Goal: Ask a question: Seek information or help from site administrators or community

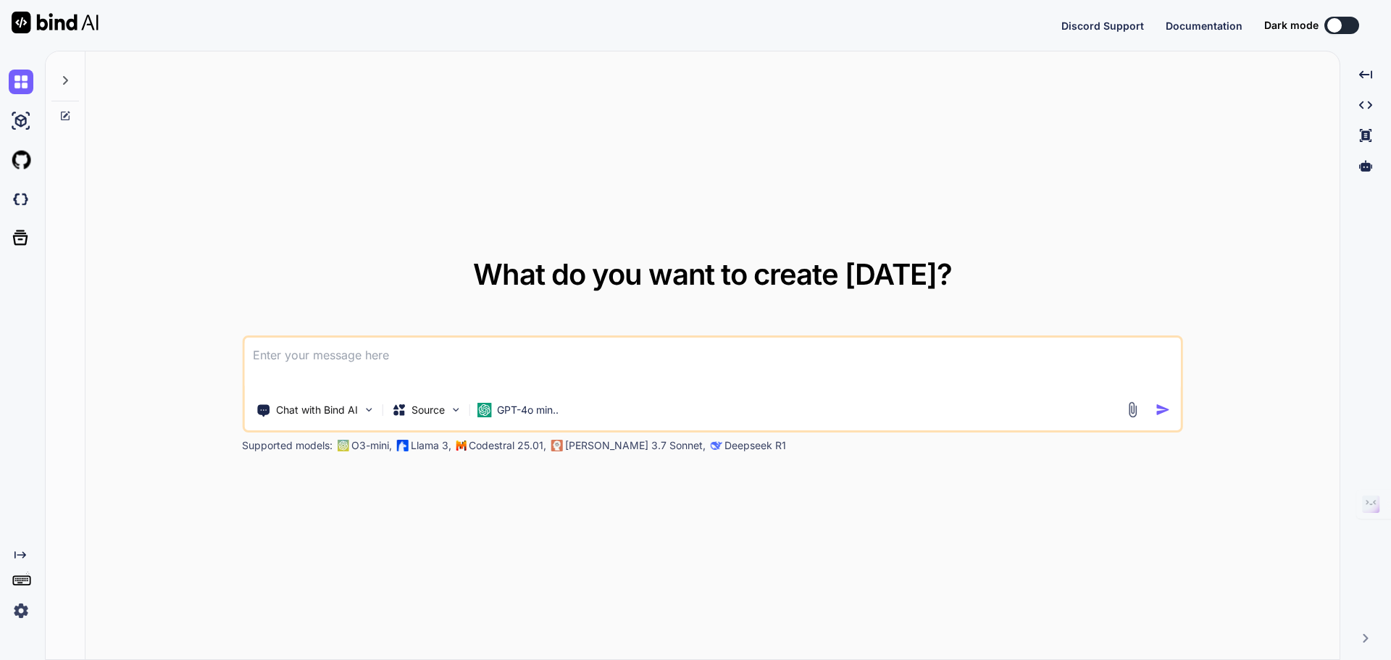
click at [18, 613] on img at bounding box center [21, 610] width 25 height 25
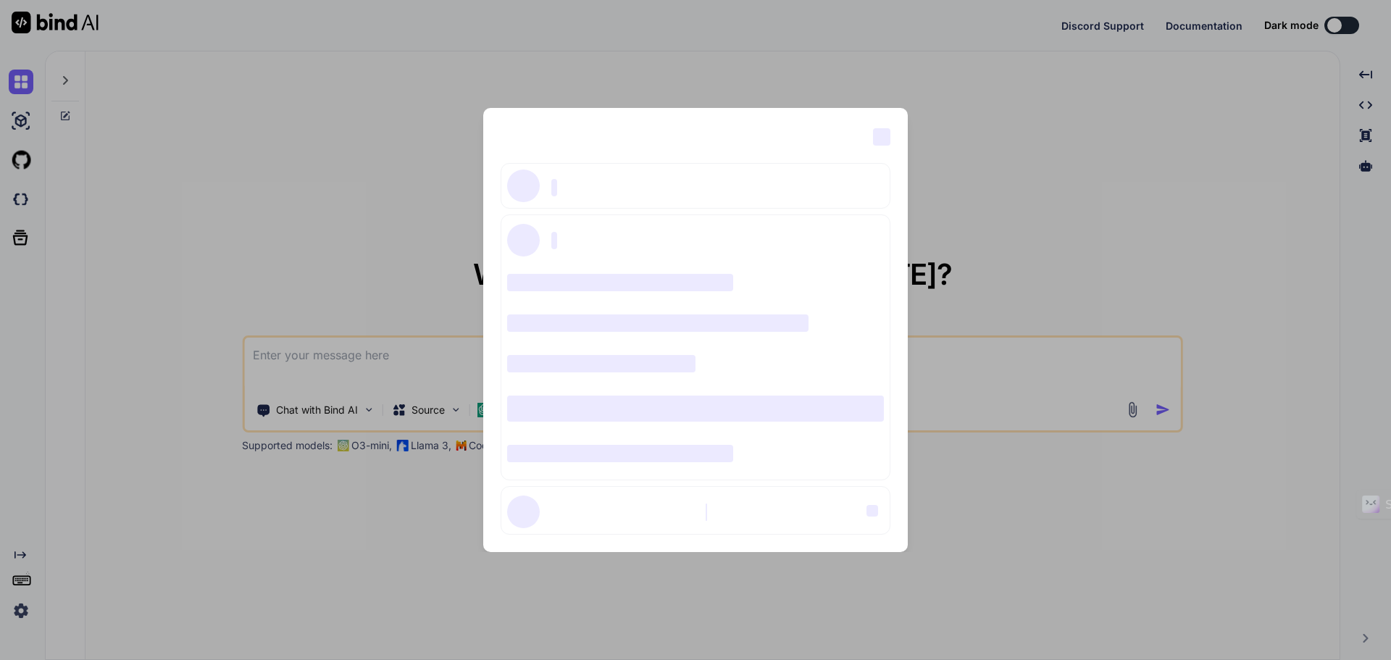
type textarea "x"
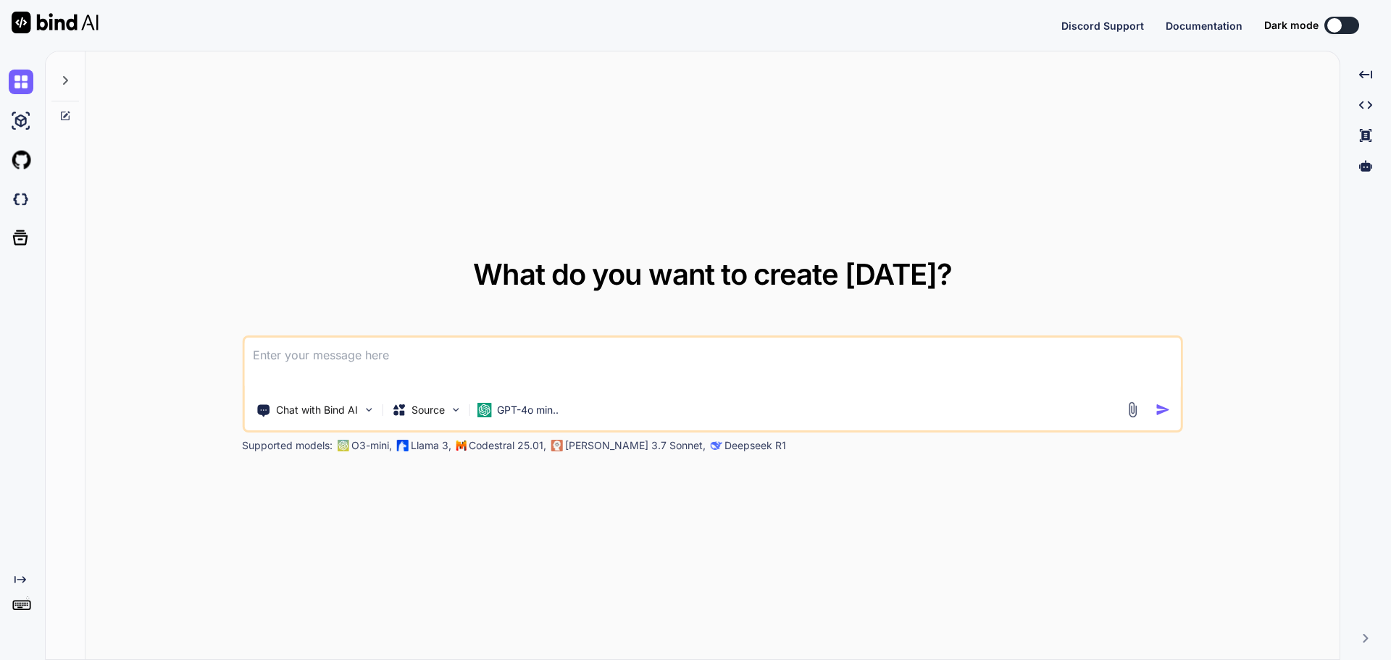
type textarea "x"
click at [23, 614] on img at bounding box center [21, 610] width 25 height 25
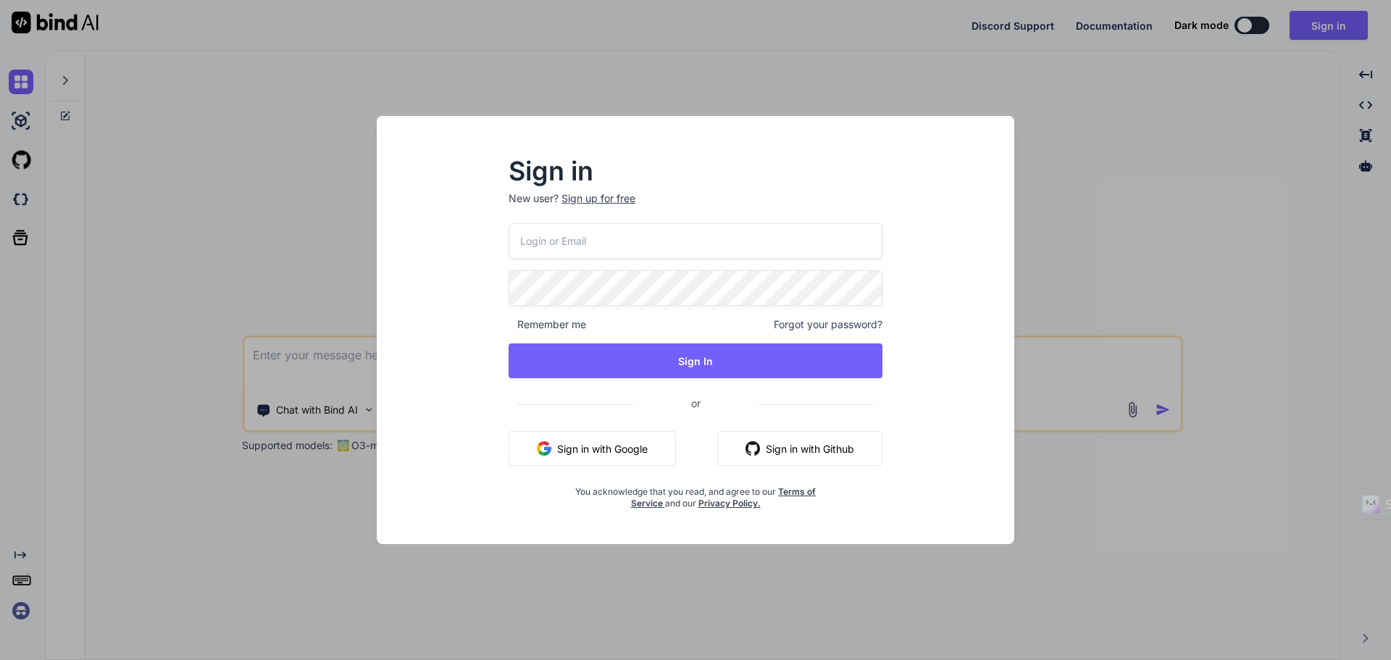
click at [649, 237] on input "email" at bounding box center [696, 241] width 374 height 36
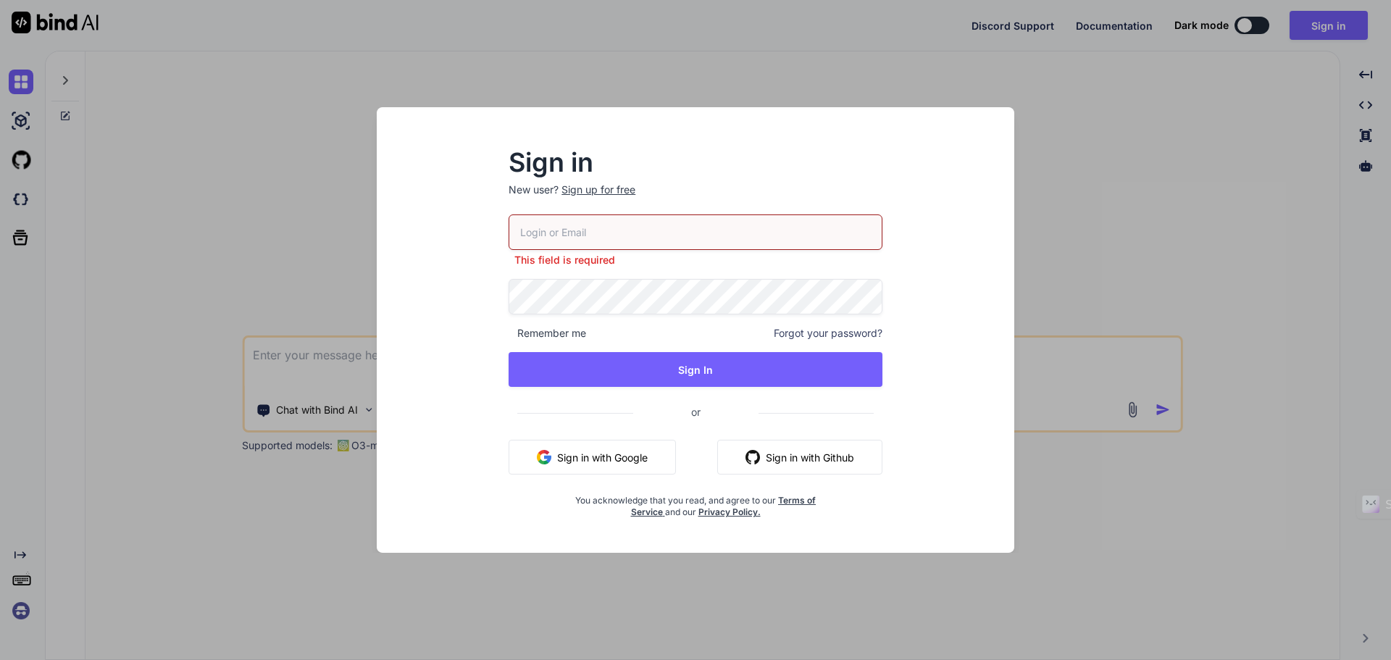
type input "tipptreff@gmail.com"
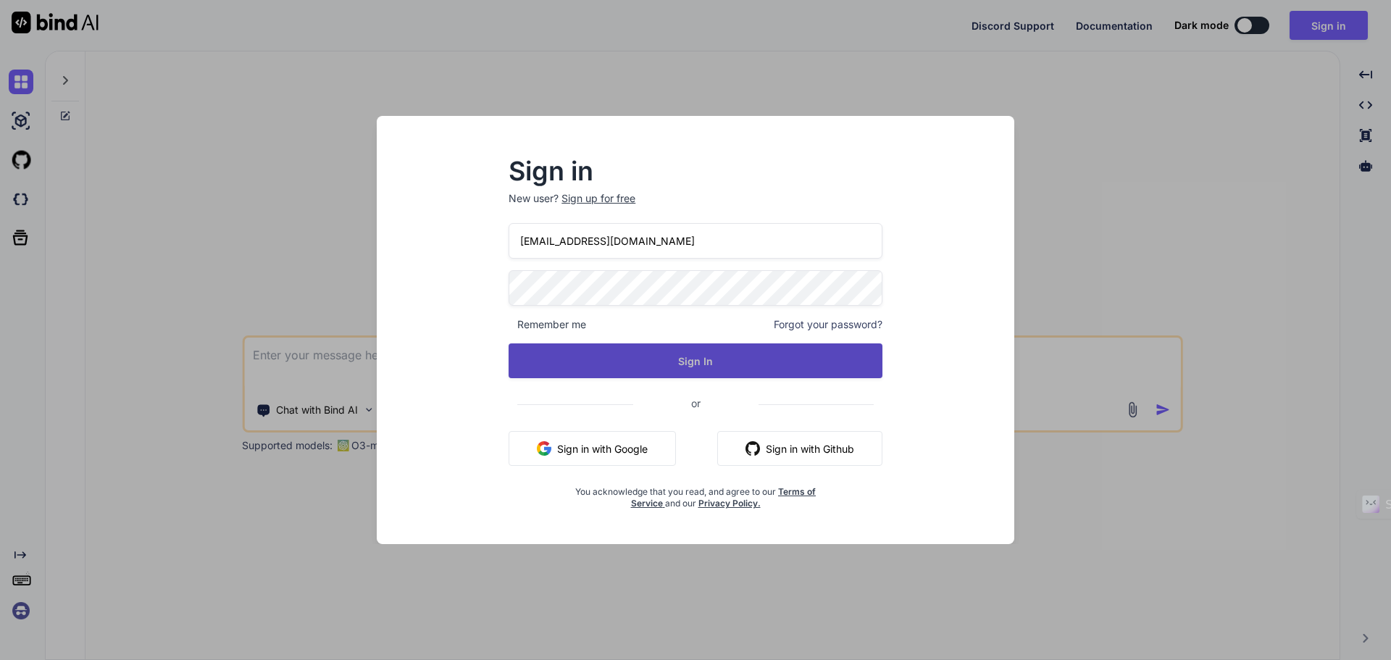
click at [691, 376] on button "Sign In" at bounding box center [696, 360] width 374 height 35
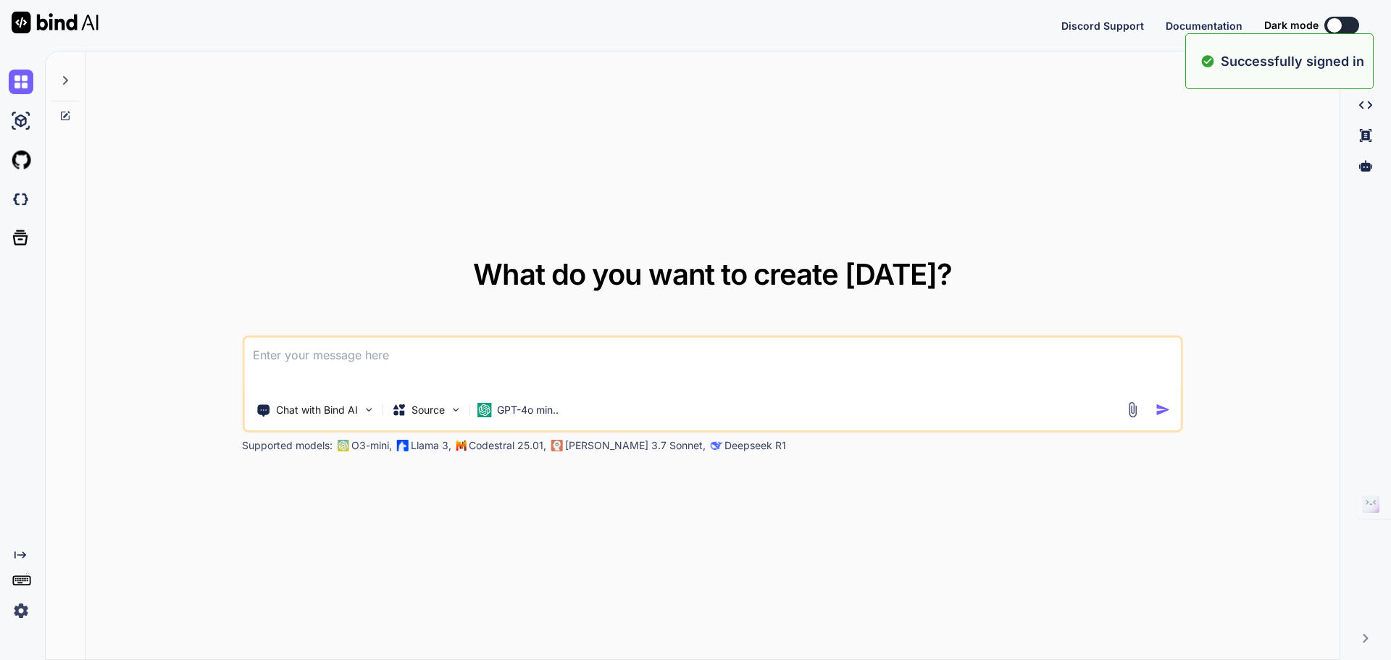
click at [313, 362] on textarea at bounding box center [712, 365] width 937 height 54
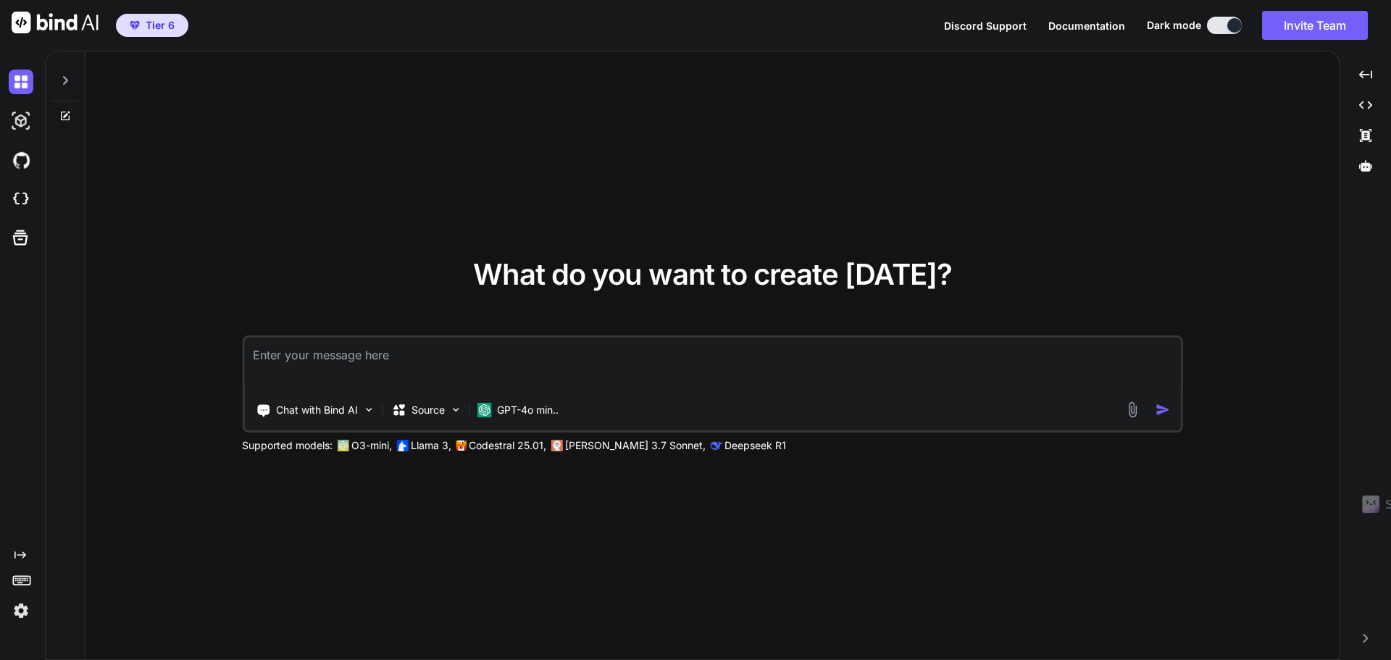
click at [313, 362] on textarea at bounding box center [712, 365] width 937 height 54
click at [538, 401] on div "GPT-4o min.." at bounding box center [517, 410] width 93 height 29
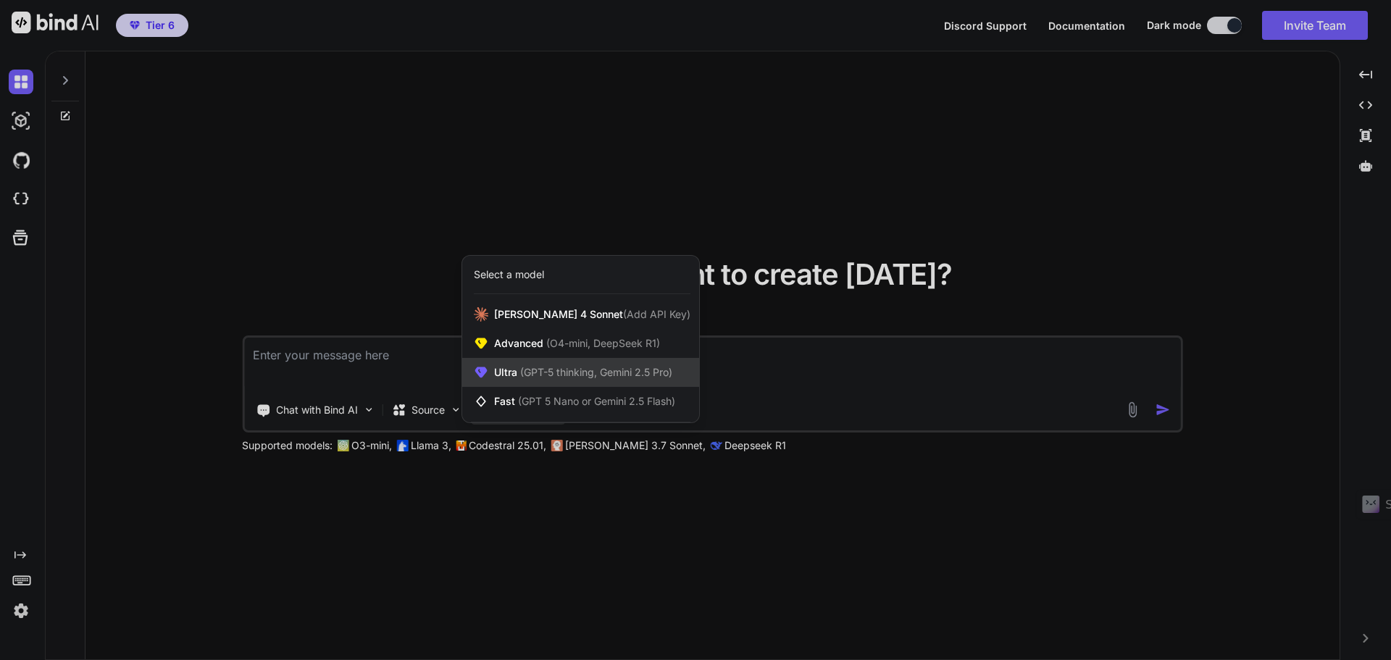
click at [572, 369] on span "(GPT-5 thinking, Gemini 2.5 Pro)" at bounding box center [594, 372] width 155 height 12
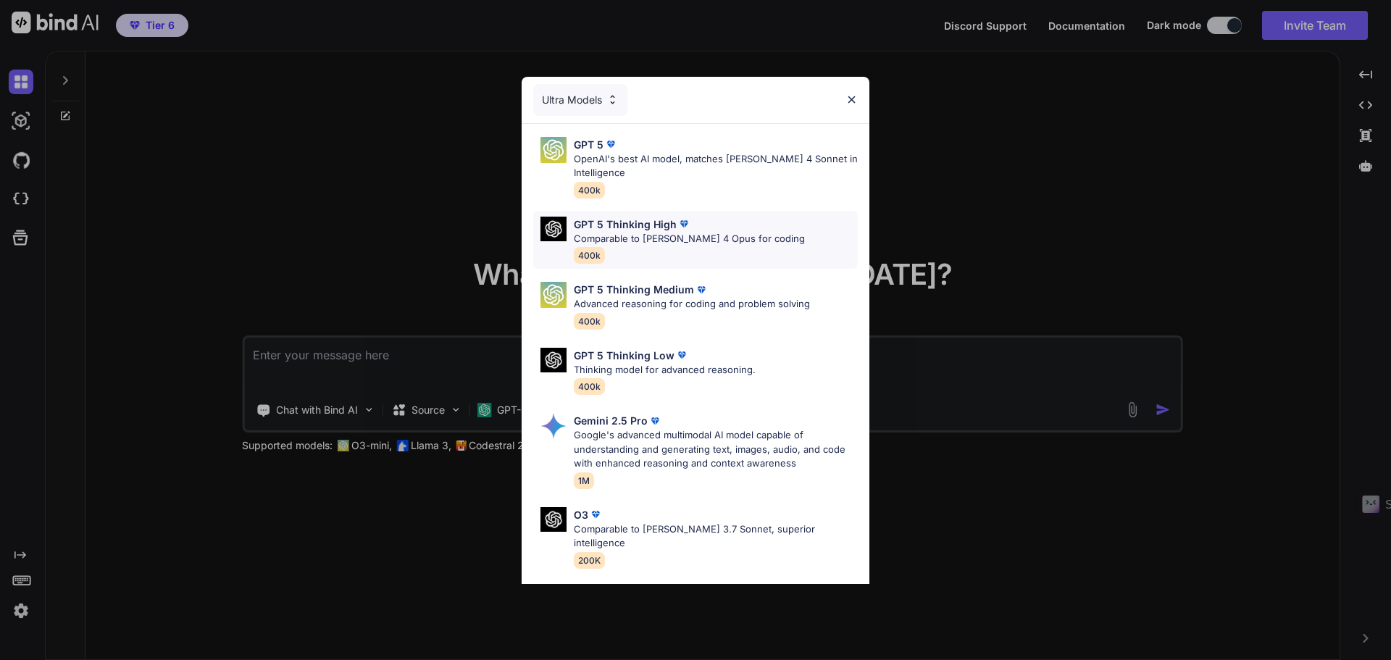
click at [635, 228] on p "GPT 5 Thinking High" at bounding box center [625, 224] width 103 height 15
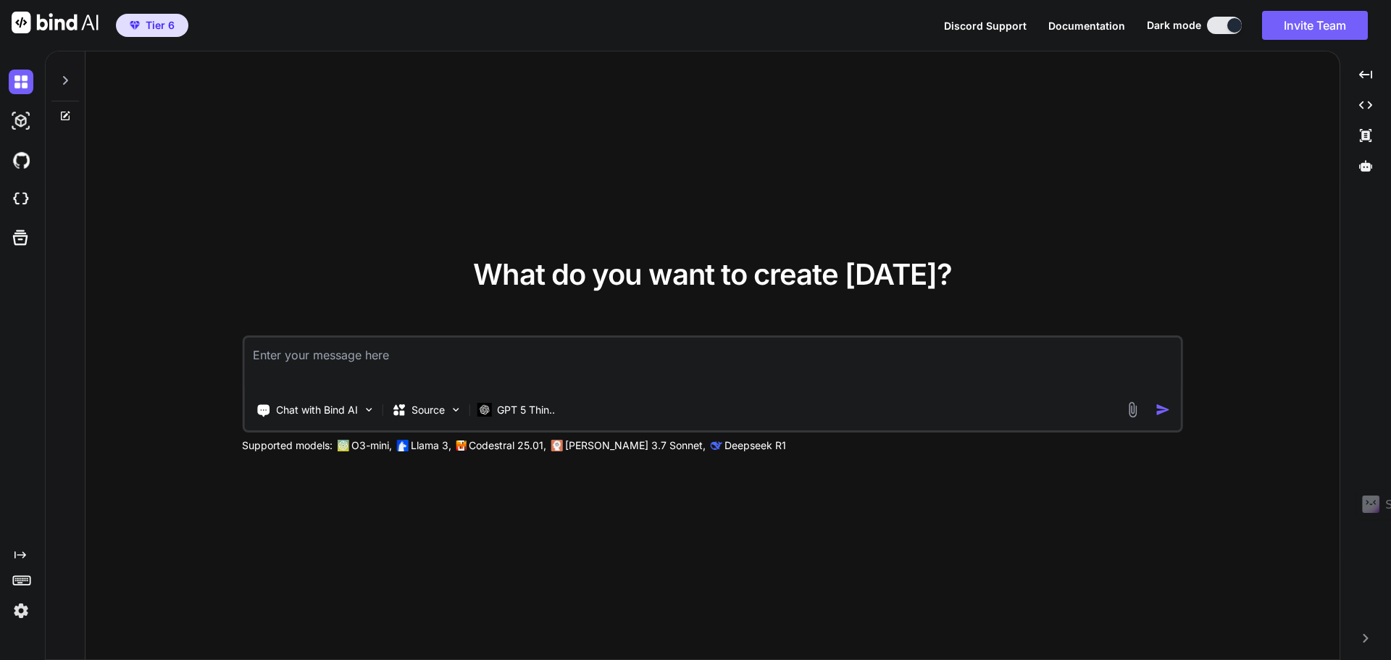
click at [341, 357] on textarea at bounding box center [712, 365] width 937 height 54
type textarea "i"
click at [335, 412] on p "Chat with Bind AI" at bounding box center [317, 410] width 82 height 14
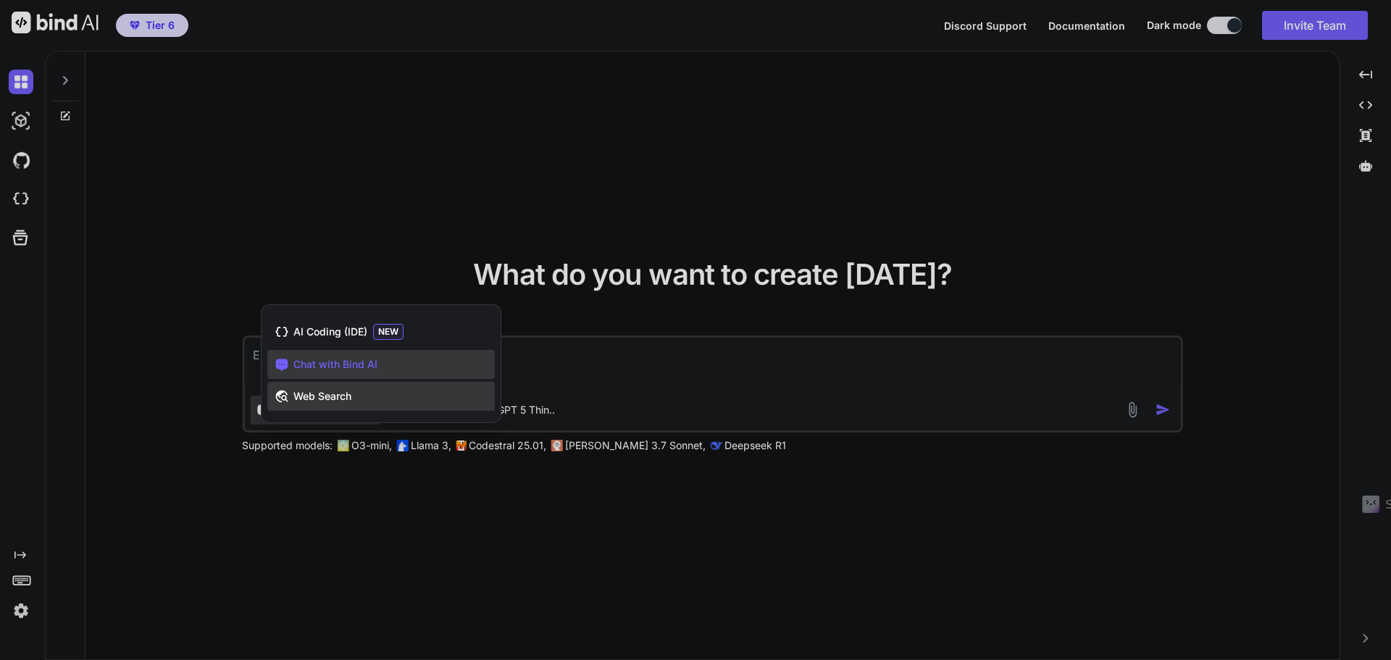
click at [337, 392] on span "Web Search" at bounding box center [322, 396] width 58 height 14
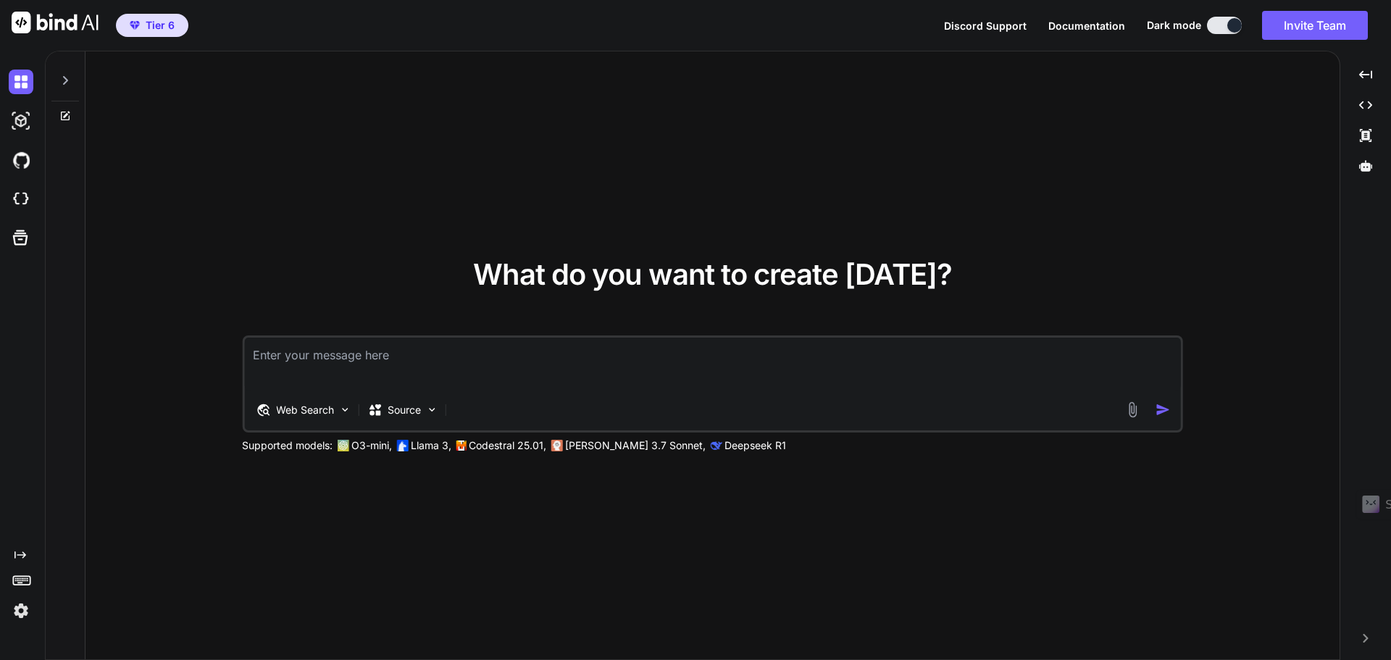
click at [317, 370] on textarea at bounding box center [712, 365] width 937 height 54
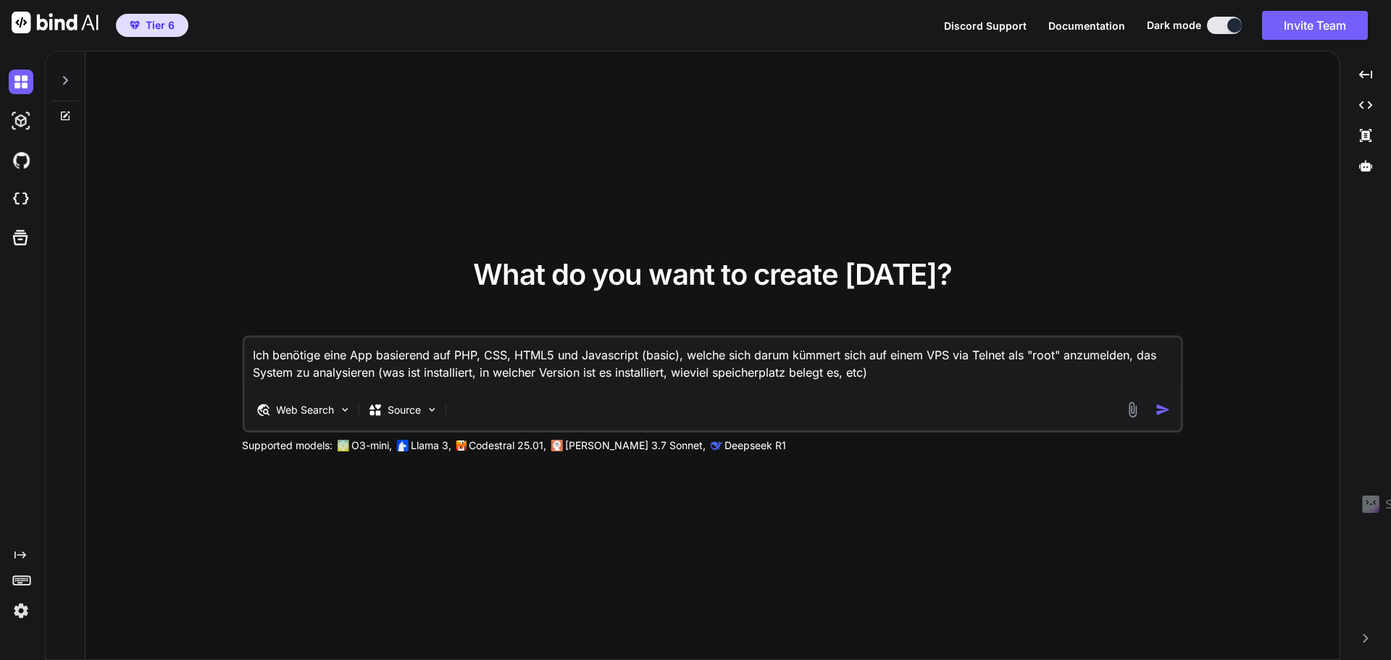
click at [1151, 356] on textarea "Ich benötige eine App basierend auf PHP, CSS, HTML5 und Javascript (basic), wel…" at bounding box center [712, 365] width 937 height 54
click at [685, 351] on textarea "Ich benötige eine App basierend auf PHP, CSS, HTML5 und Javascript (basic), wel…" at bounding box center [712, 365] width 937 height 54
click at [843, 354] on textarea "Ich benötige eine App basierend auf PHP, CSS, HTML5 und Javascript (basic), wel…" at bounding box center [712, 365] width 937 height 54
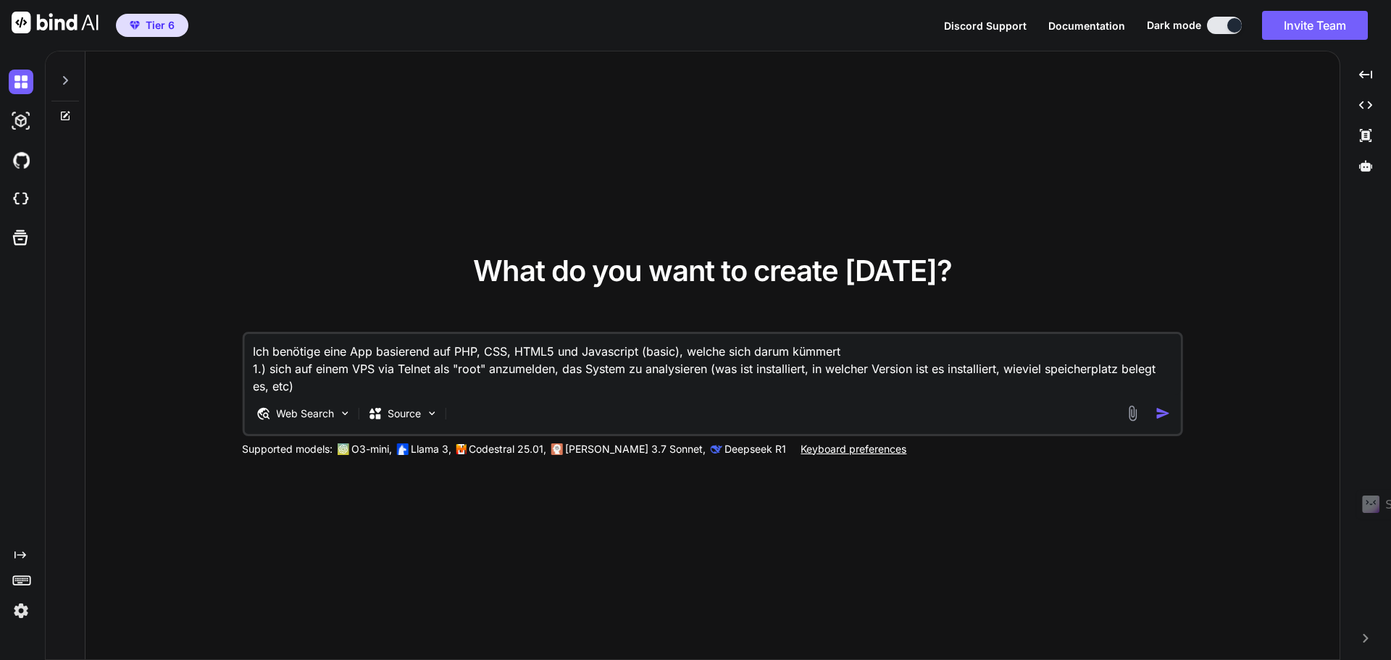
click at [561, 367] on textarea "Ich benötige eine App basierend auf PHP, CSS, HTML5 und Javascript (basic), wel…" at bounding box center [712, 364] width 937 height 61
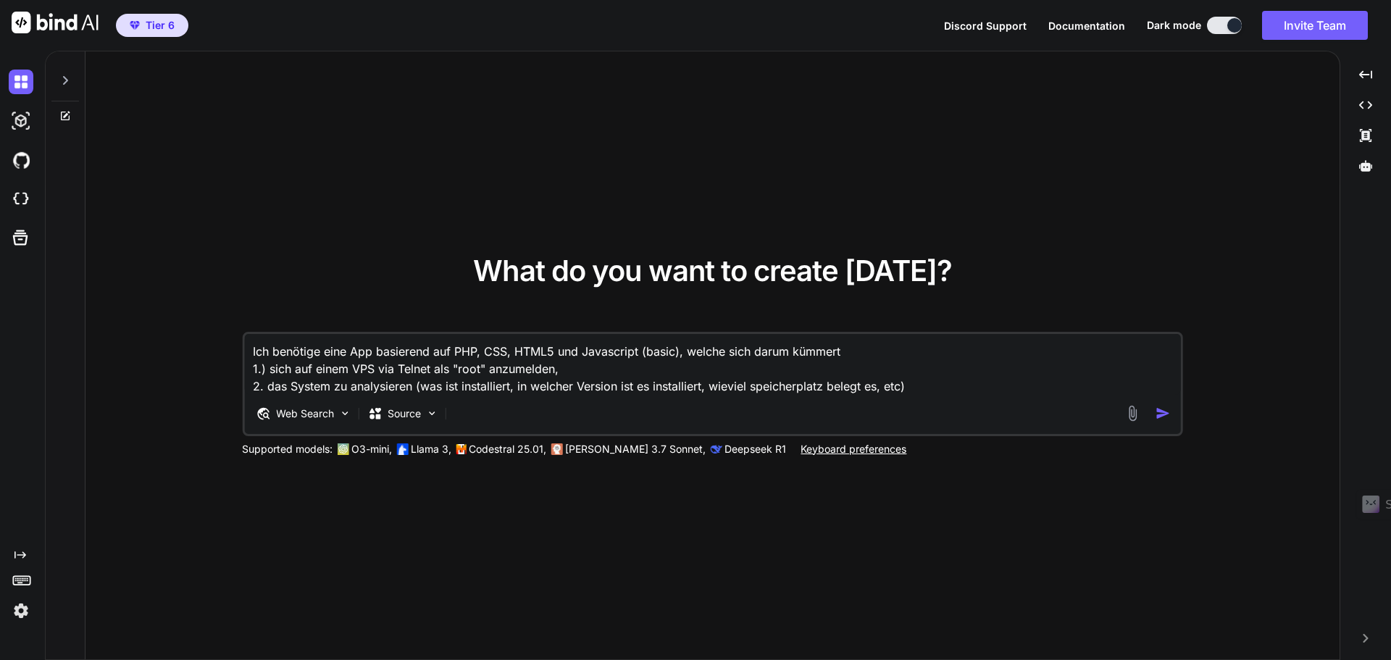
click at [950, 386] on textarea "Ich benötige eine App basierend auf PHP, CSS, HTML5 und Javascript (basic), wel…" at bounding box center [712, 364] width 937 height 61
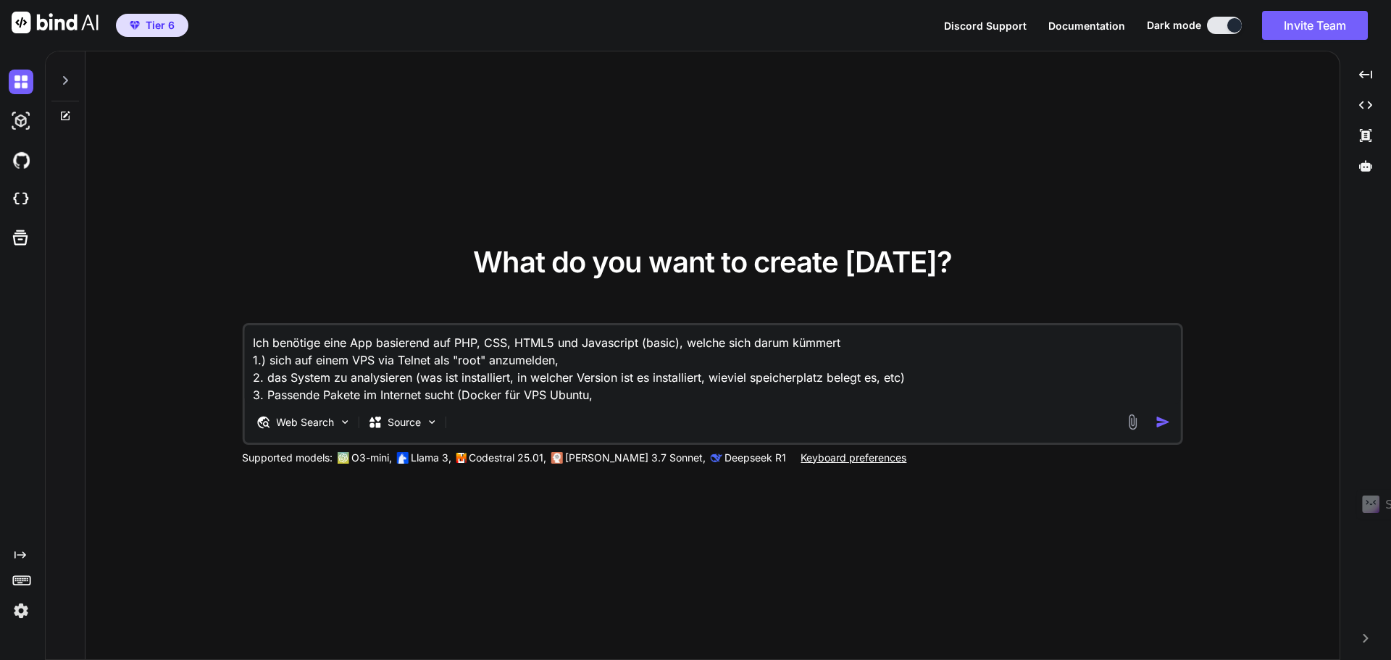
type textarea "Ich benötige eine App basierend auf PHP, CSS, HTML5 und Javascript (basic), wel…"
click at [1131, 422] on img at bounding box center [1133, 422] width 17 height 17
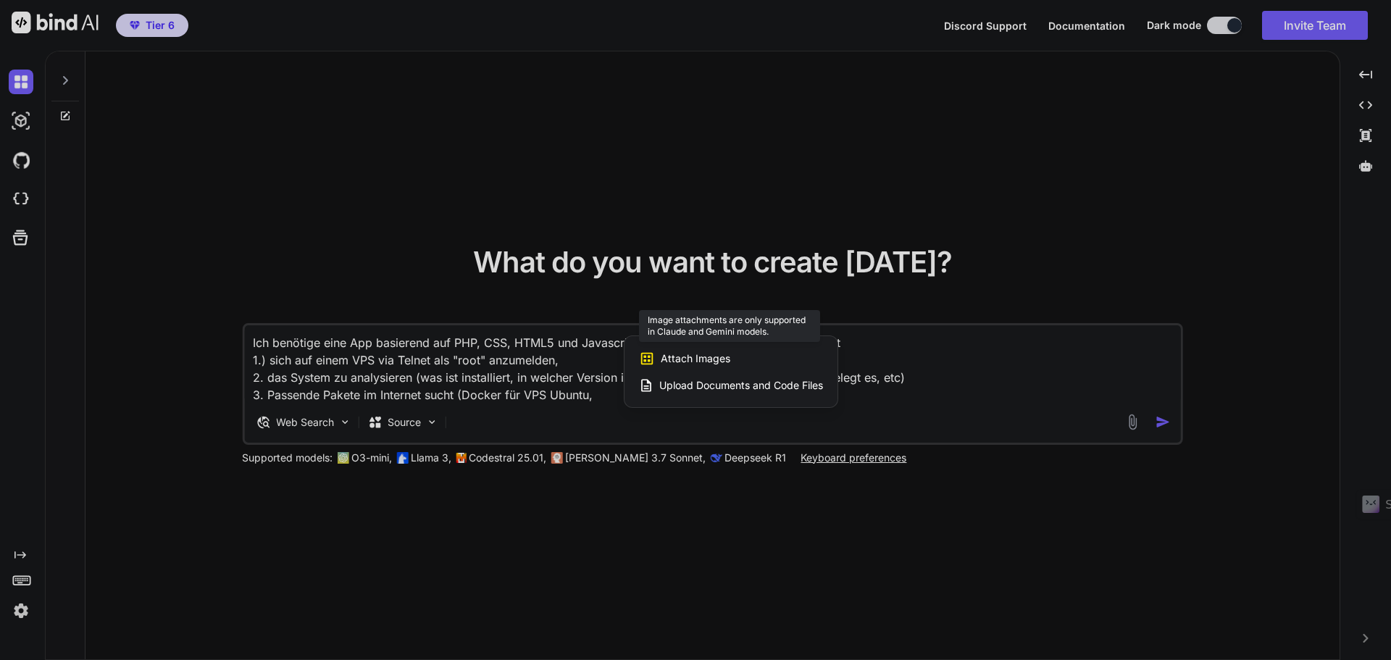
click at [676, 364] on span "Attach Images" at bounding box center [696, 358] width 70 height 14
click at [704, 356] on span "Attach Images" at bounding box center [696, 358] width 70 height 14
click at [472, 387] on div at bounding box center [695, 330] width 1391 height 660
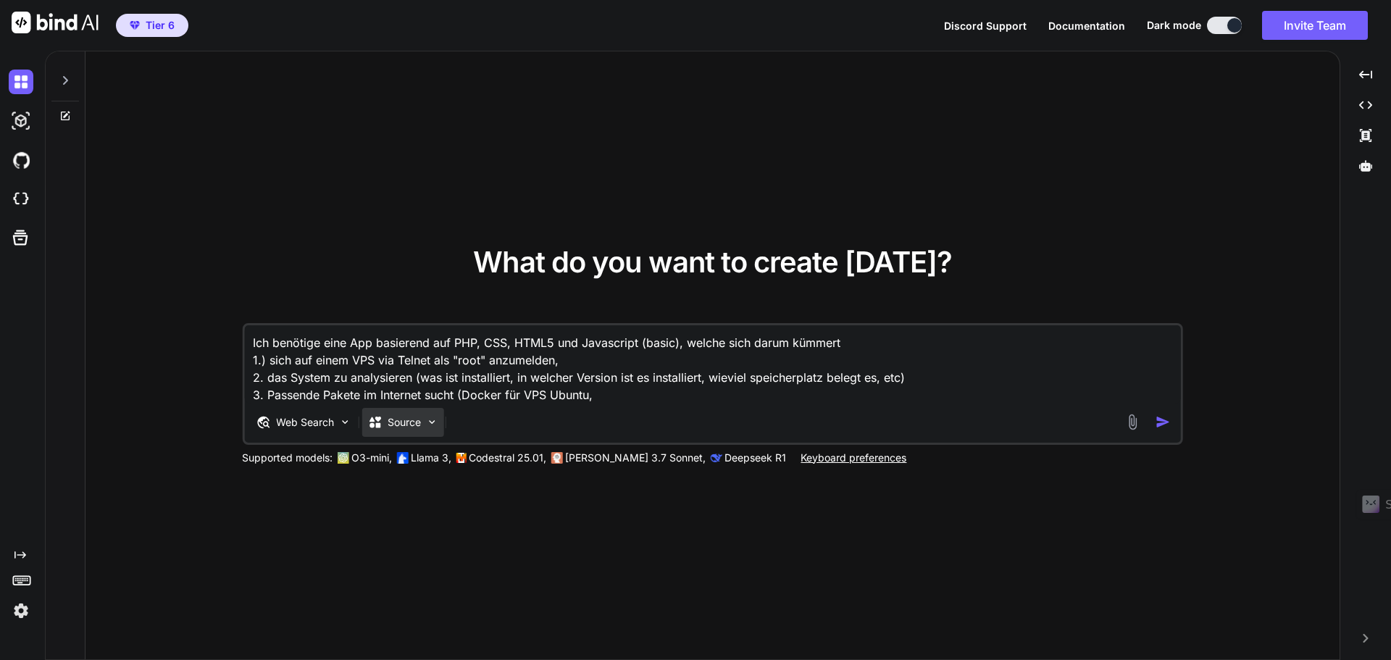
click at [422, 433] on div "Source" at bounding box center [403, 422] width 82 height 29
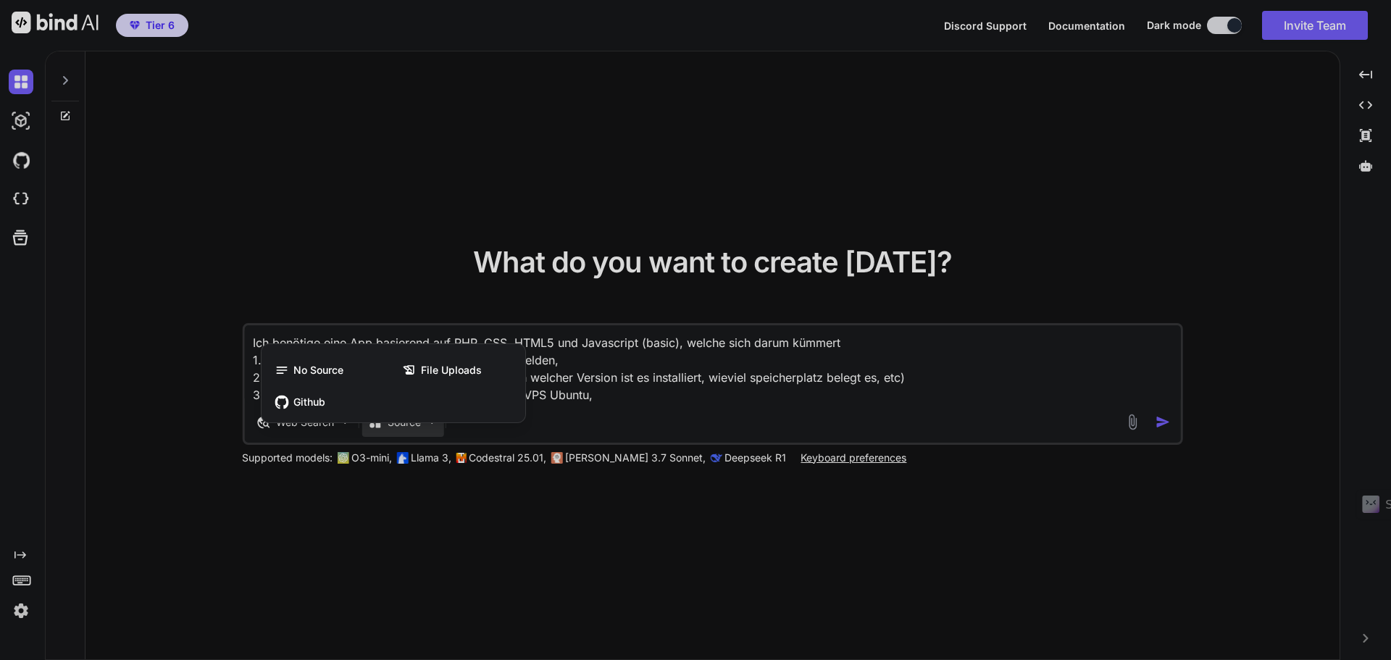
click at [483, 507] on div at bounding box center [695, 330] width 1391 height 660
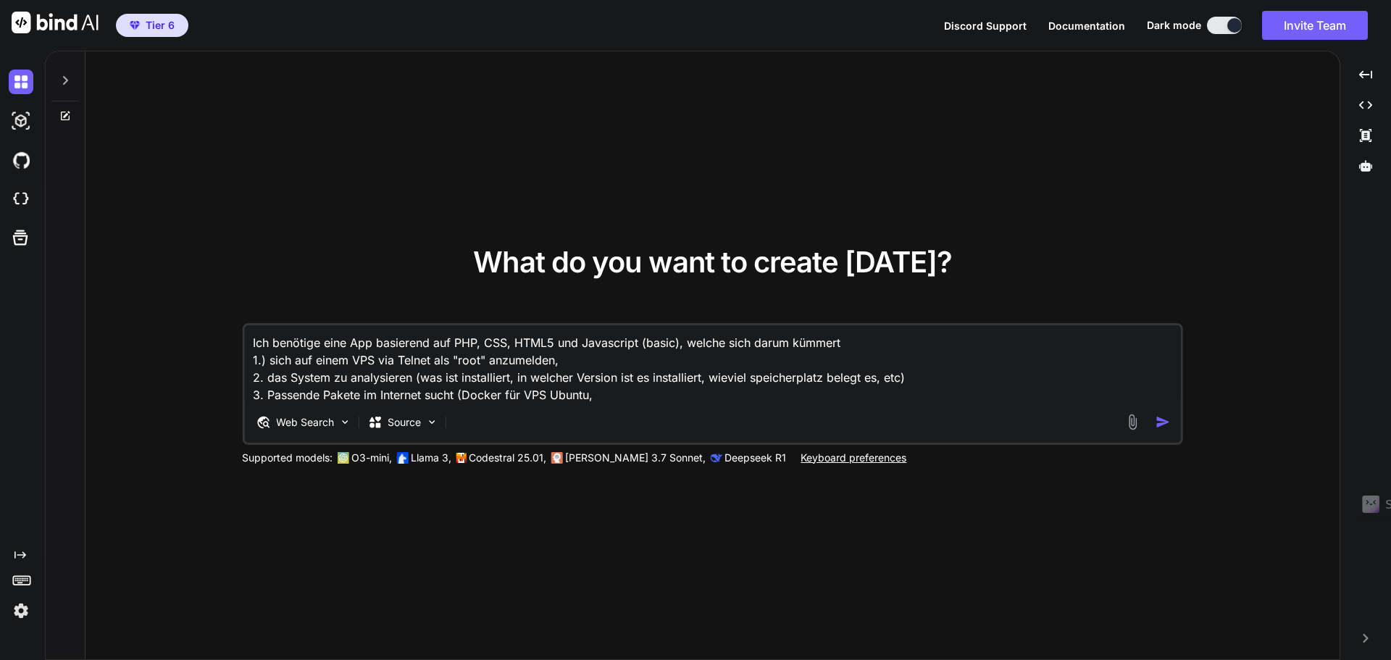
click at [341, 391] on textarea "Ich benötige eine App basierend auf PHP, CSS, HTML5 und Javascript (basic), wel…" at bounding box center [712, 364] width 937 height 78
click at [339, 425] on img at bounding box center [344, 422] width 12 height 12
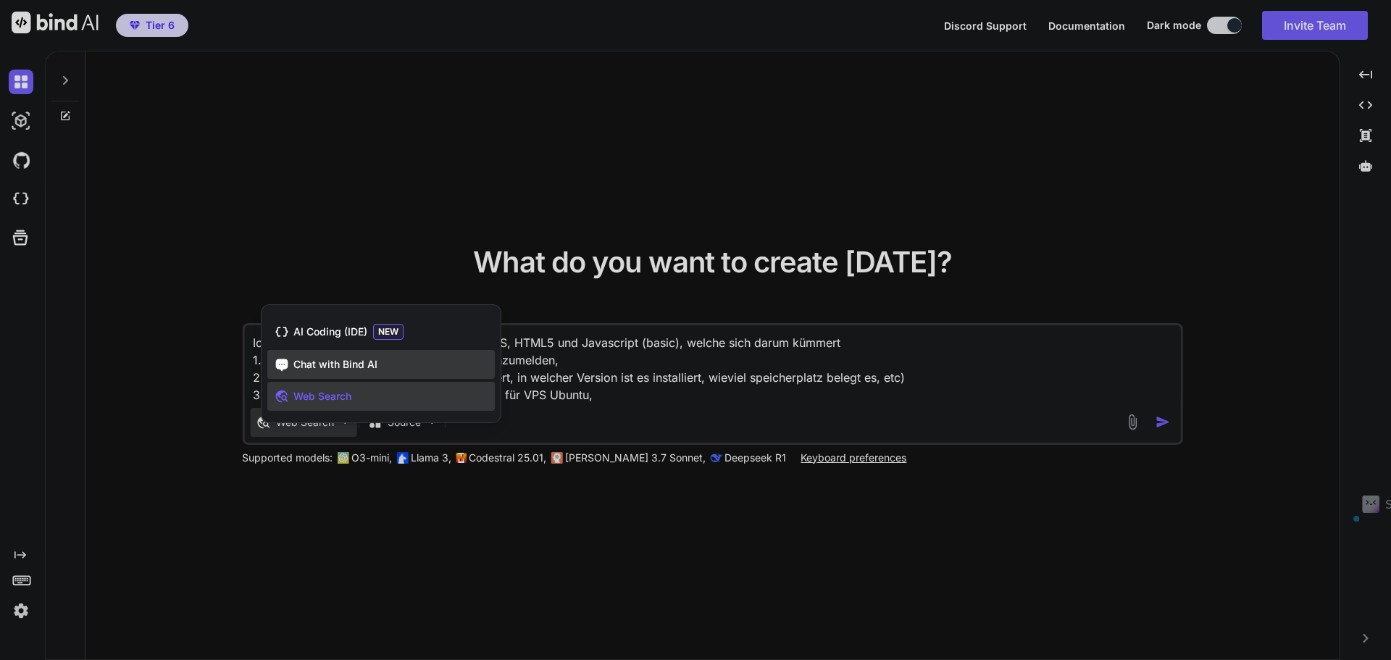
click at [333, 362] on span "Chat with Bind AI" at bounding box center [335, 364] width 84 height 14
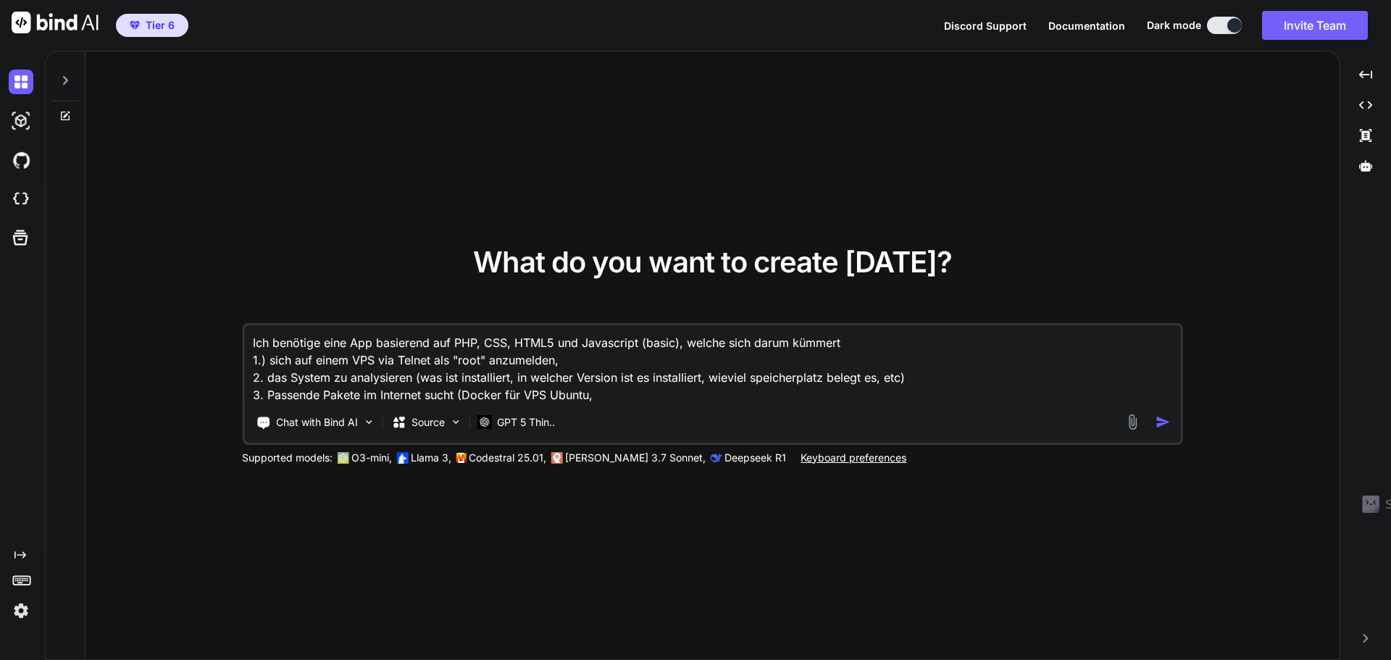
click at [1131, 422] on img at bounding box center [1133, 422] width 17 height 17
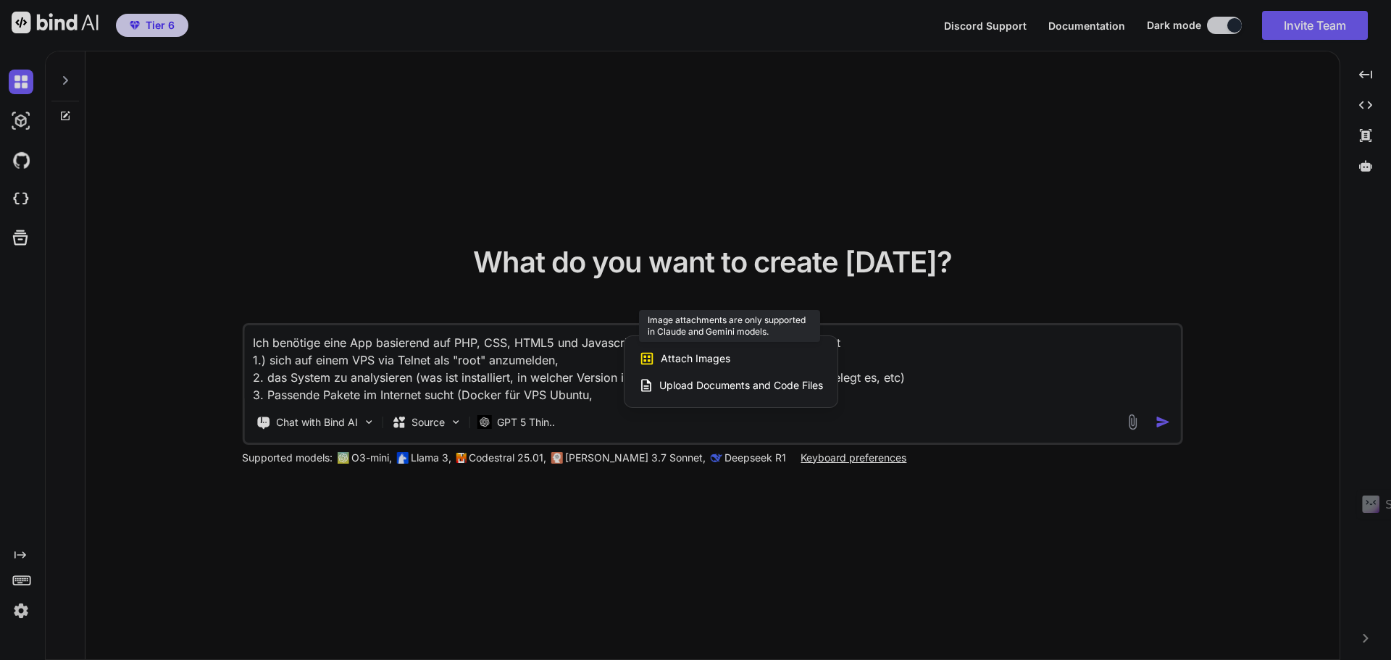
click at [692, 362] on span "Attach Images" at bounding box center [696, 358] width 70 height 14
click at [679, 352] on span "Attach Images" at bounding box center [696, 358] width 70 height 14
click at [538, 420] on div at bounding box center [695, 330] width 1391 height 660
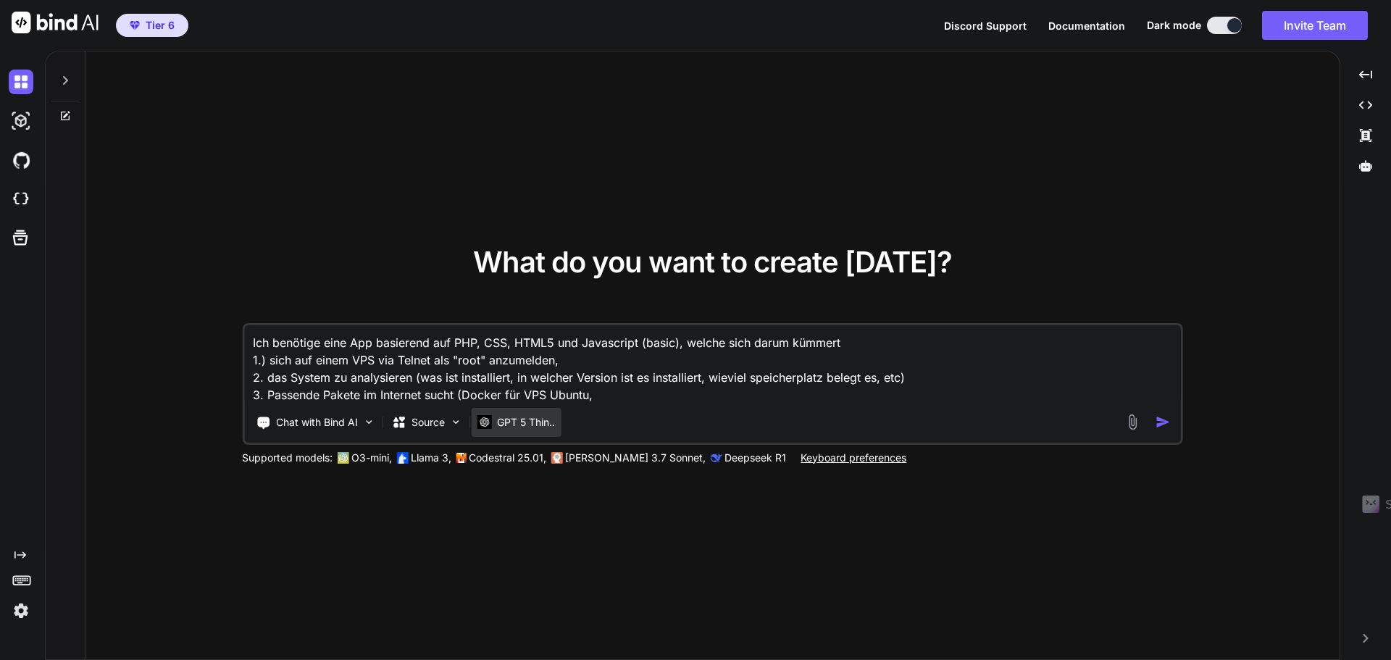
click at [535, 423] on p "GPT 5 Thin.." at bounding box center [526, 422] width 58 height 14
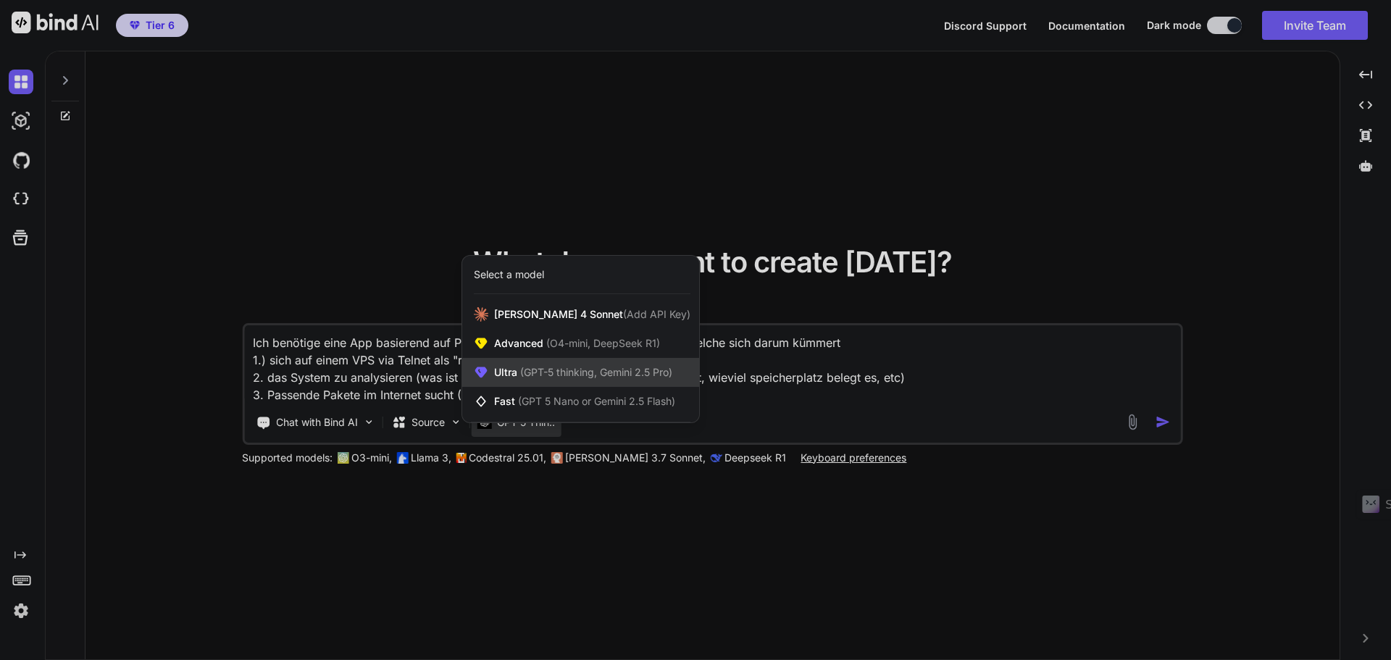
click at [574, 367] on span "(GPT-5 thinking, Gemini 2.5 Pro)" at bounding box center [594, 372] width 155 height 12
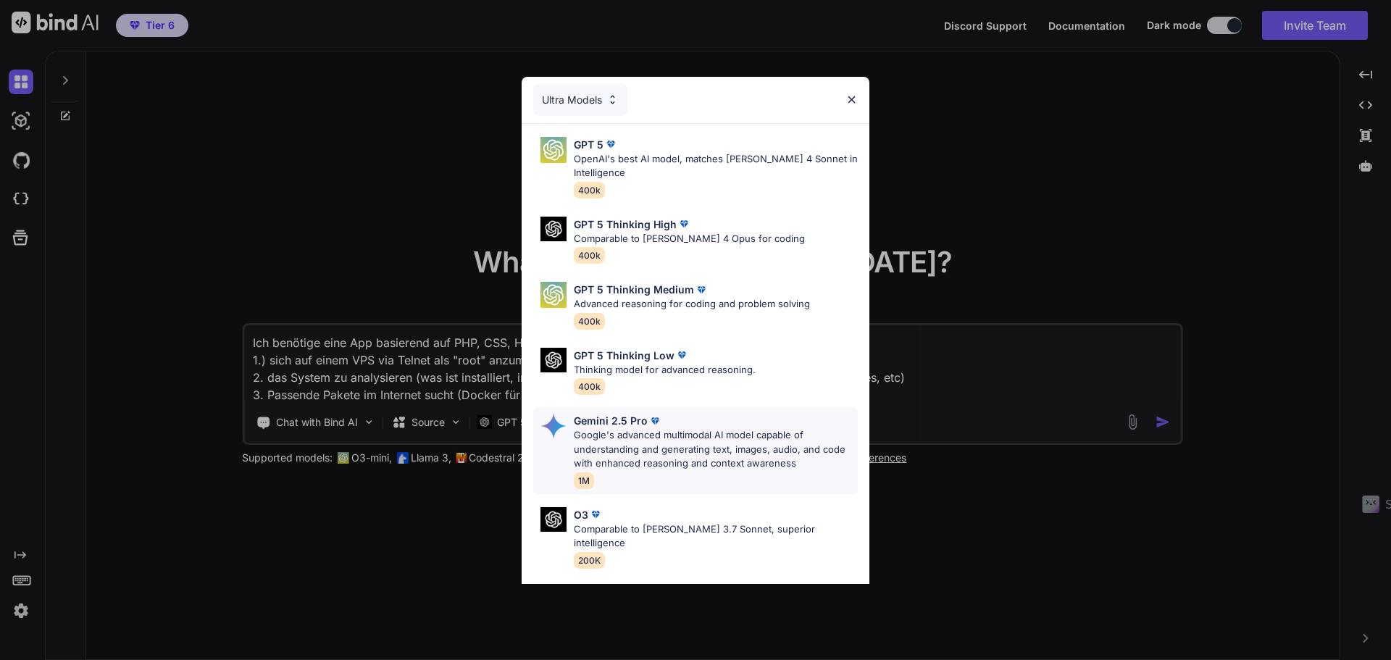
click at [653, 462] on p "Google's advanced multimodal AI model capable of understanding and generating t…" at bounding box center [716, 449] width 284 height 43
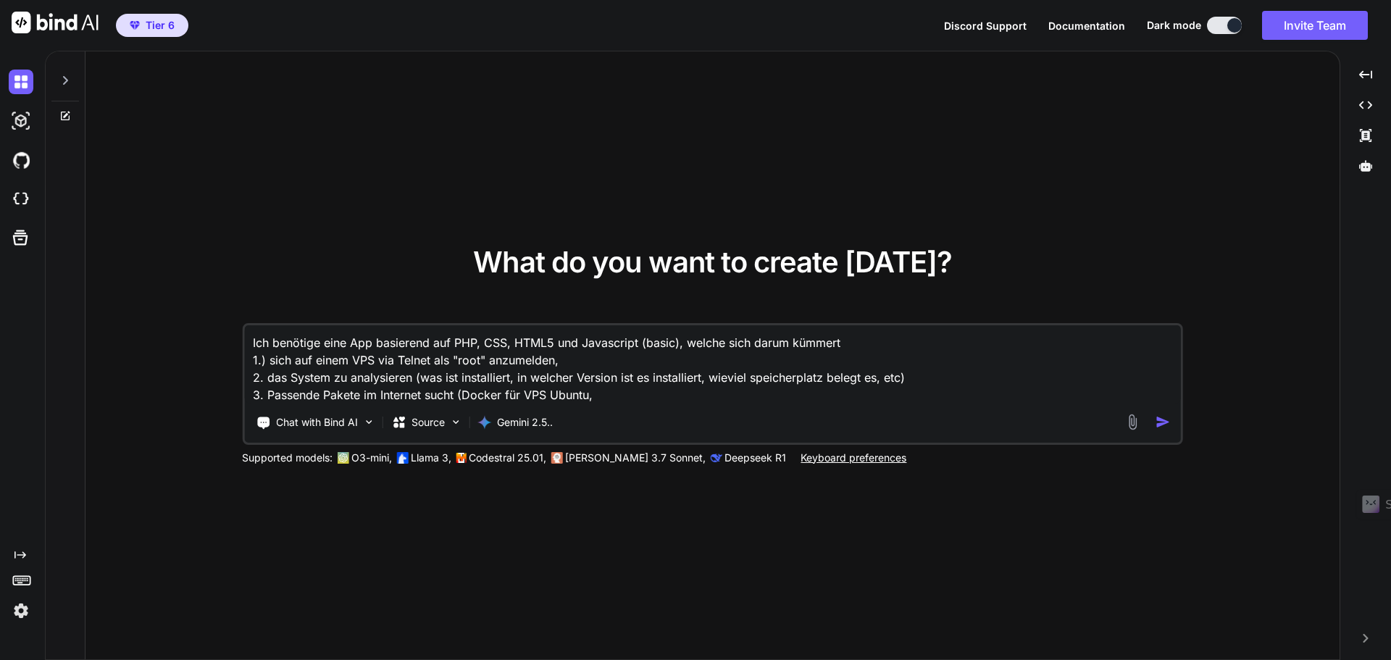
click at [1131, 422] on img at bounding box center [1133, 422] width 17 height 17
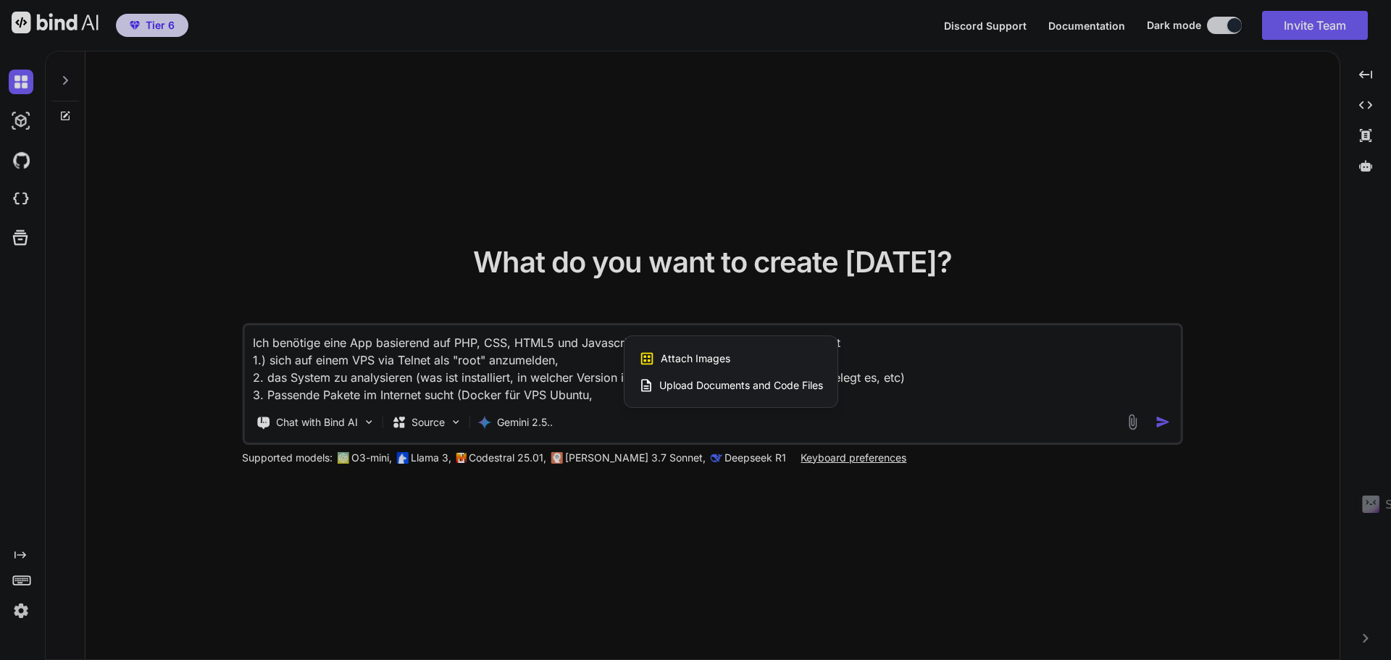
click at [703, 358] on span "Attach Images" at bounding box center [696, 358] width 70 height 14
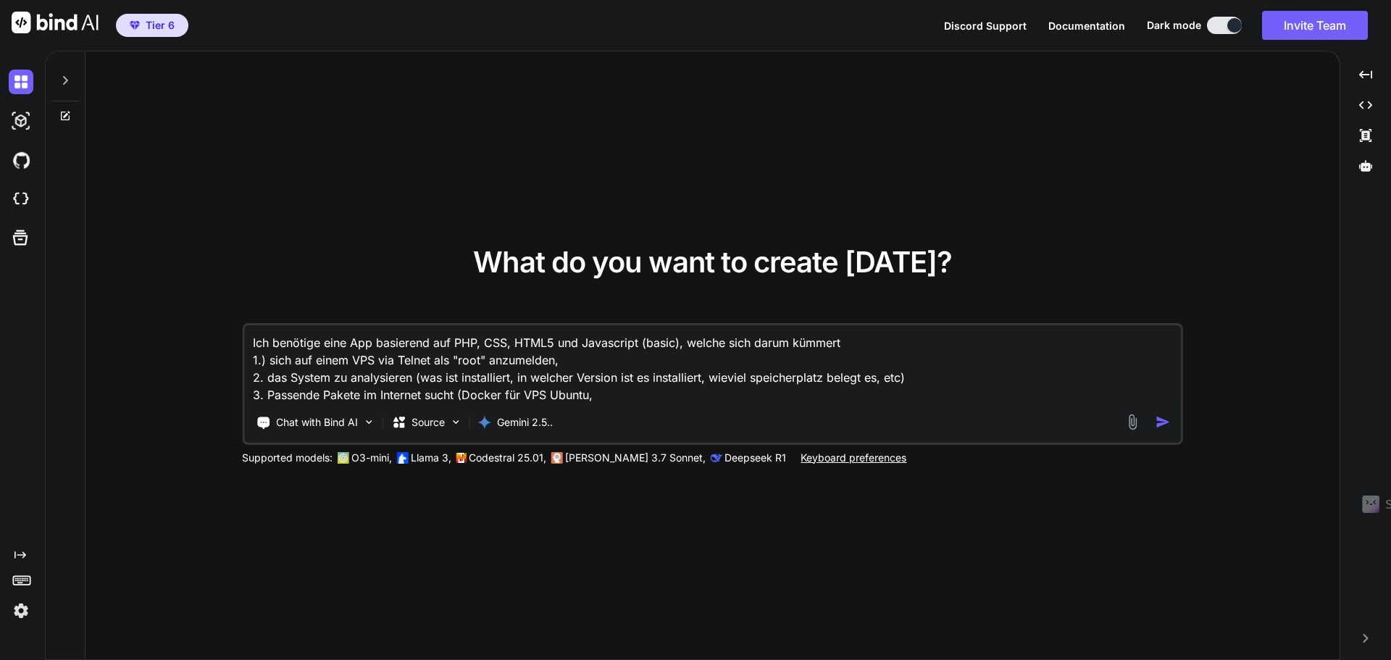
type input "C:\fakepath\serverkaskade.png"
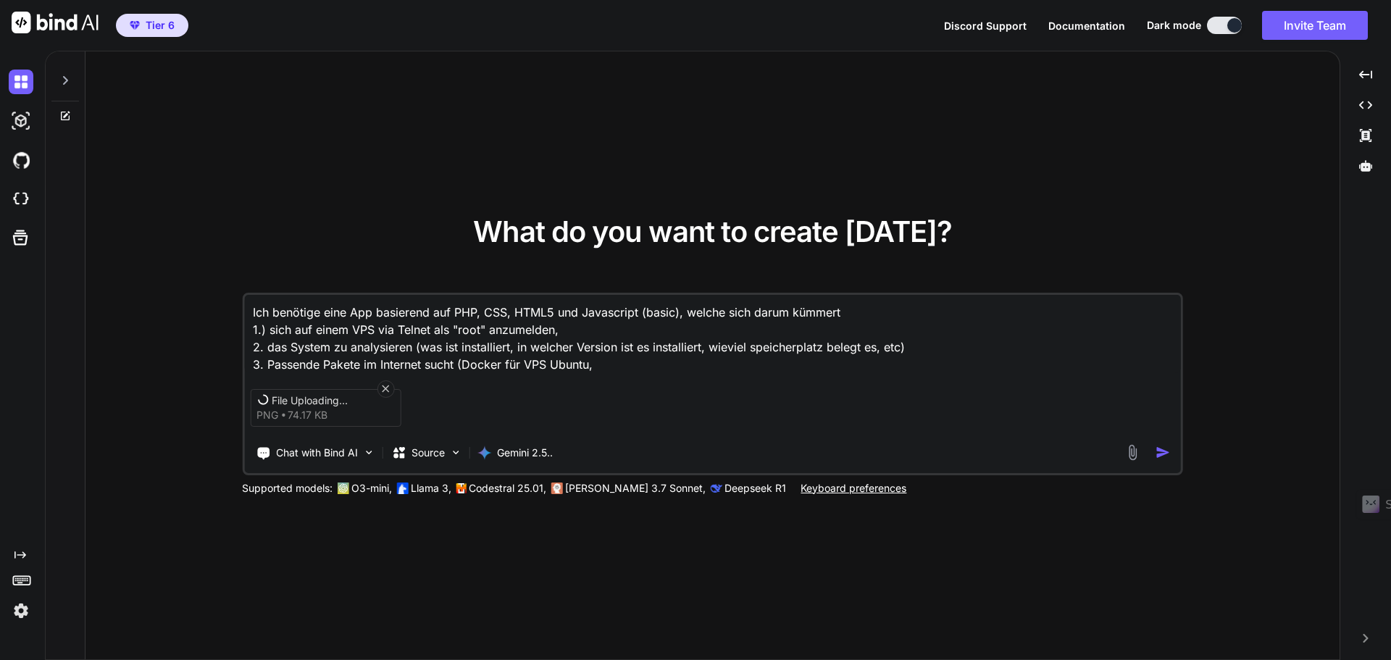
click at [606, 362] on textarea "Ich benötige eine App basierend auf PHP, CSS, HTML5 und Javascript (basic), wel…" at bounding box center [712, 334] width 937 height 78
drag, startPoint x: 663, startPoint y: 363, endPoint x: 164, endPoint y: 296, distance: 503.7
click at [164, 296] on div "What do you want to create today? Ich benötige eine App basierend auf PHP, CSS,…" at bounding box center [712, 355] width 1254 height 609
click at [385, 388] on icon at bounding box center [386, 389] width 12 height 12
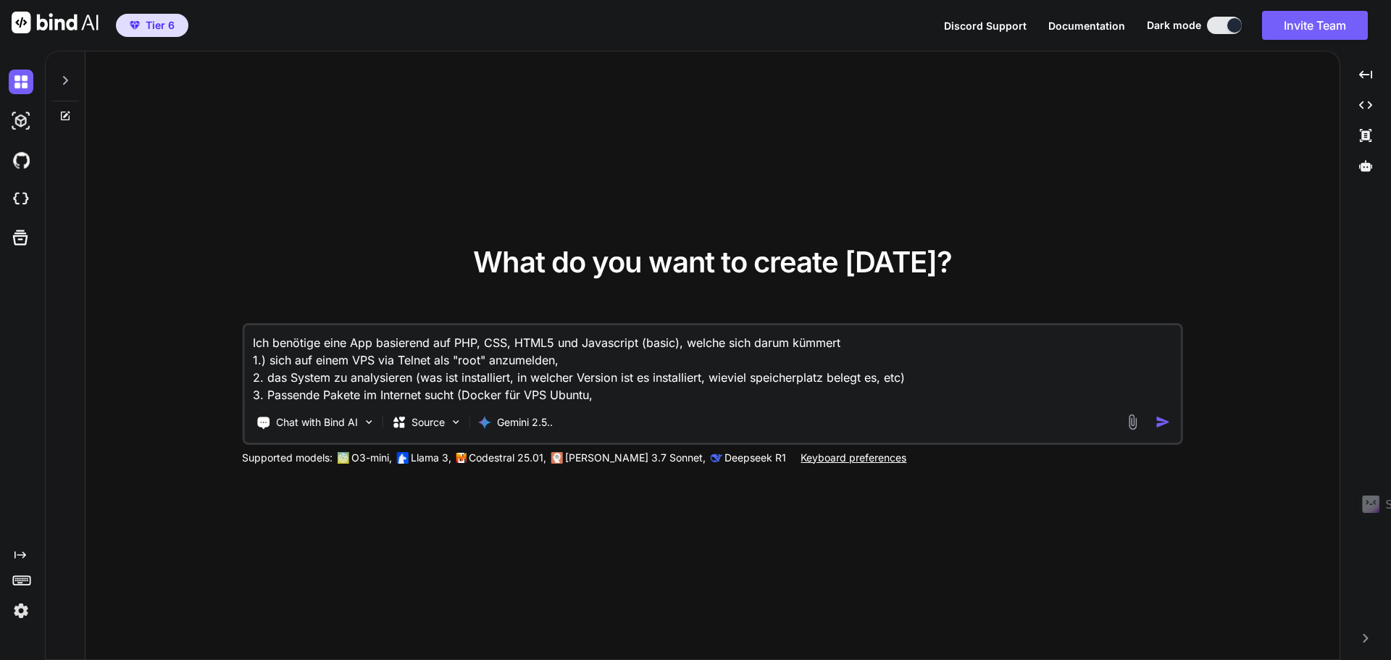
drag, startPoint x: 633, startPoint y: 406, endPoint x: 650, endPoint y: 396, distance: 19.9
click at [633, 406] on div "Ich benötige eine App basierend auf PHP, CSS, HTML5 und Javascript (basic), wel…" at bounding box center [712, 384] width 941 height 122
click at [650, 396] on textarea "Ich benötige eine App basierend auf PHP, CSS, HTML5 und Javascript (basic), wel…" at bounding box center [712, 364] width 937 height 78
drag, startPoint x: 664, startPoint y: 396, endPoint x: 128, endPoint y: 338, distance: 540.0
click at [128, 338] on div "What do you want to create today? Ich benötige eine App basierend auf PHP, CSS,…" at bounding box center [712, 355] width 1254 height 609
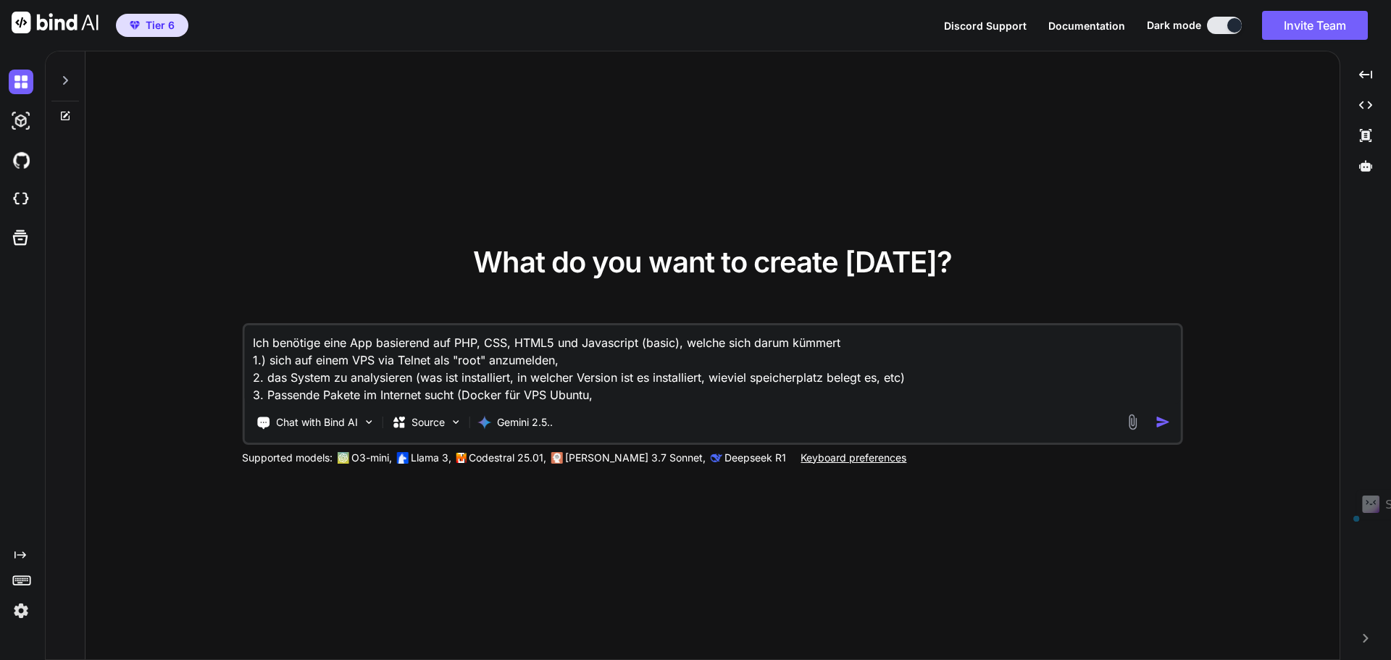
click at [584, 378] on textarea "Ich benötige eine App basierend auf PHP, CSS, HTML5 und Javascript (basic), wel…" at bounding box center [712, 364] width 937 height 78
drag, startPoint x: 256, startPoint y: 358, endPoint x: 804, endPoint y: 408, distance: 550.8
click at [804, 408] on div "Ich benötige eine App basierend auf PHP, CSS, HTML5 und Javascript (basic), wel…" at bounding box center [712, 384] width 941 height 122
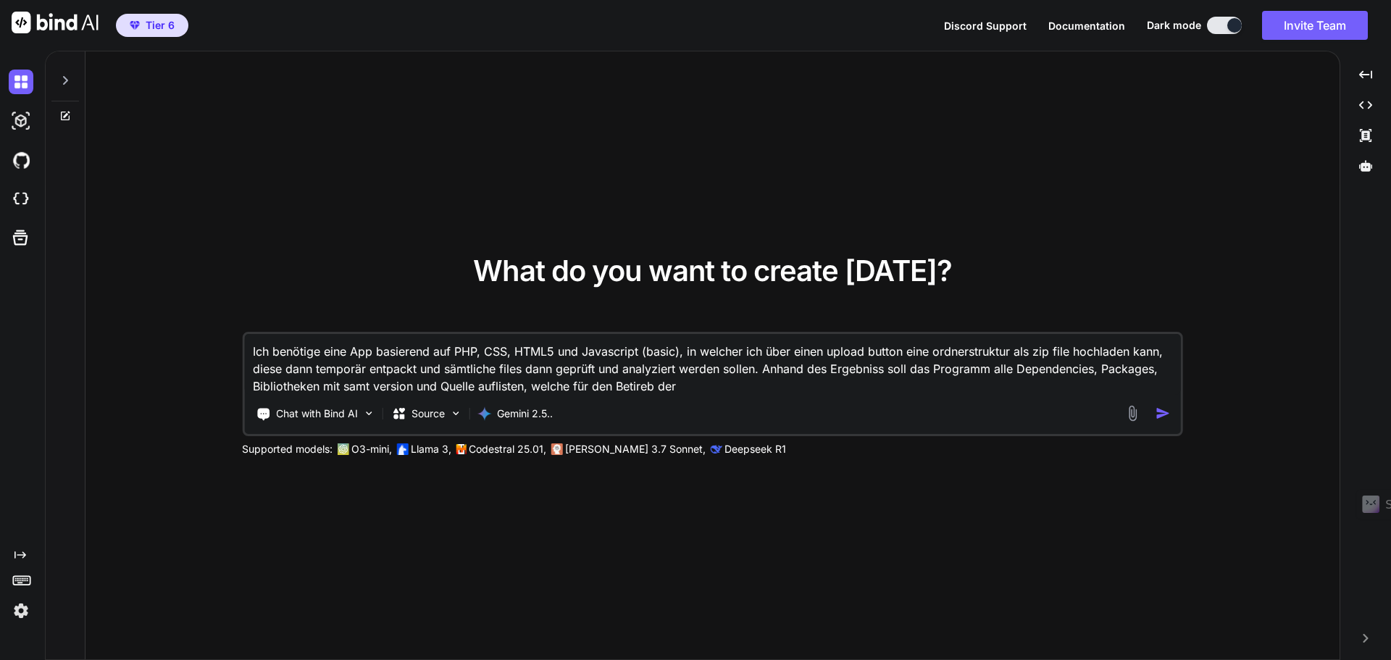
click at [631, 388] on textarea "Ich benötige eine App basierend auf PHP, CSS, HTML5 und Javascript (basic), in …" at bounding box center [712, 364] width 937 height 61
click at [701, 386] on textarea "Ich benötige eine App basierend auf PHP, CSS, HTML5 und Javascript (basic), in …" at bounding box center [712, 364] width 937 height 61
type textarea "Ich benötige eine App basierend auf PHP, CSS, HTML5 und Javascript (basic), in …"
